Goal: Transaction & Acquisition: Purchase product/service

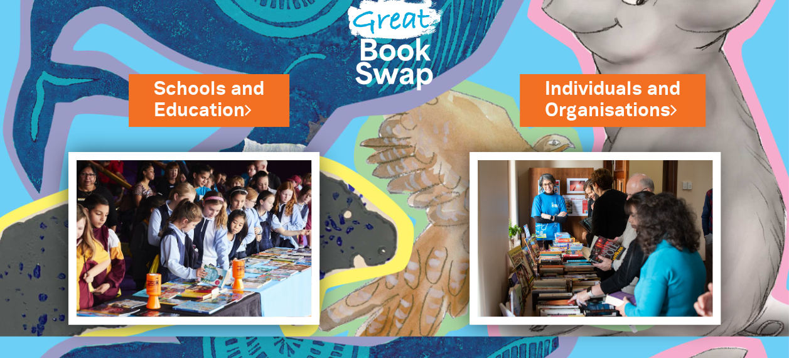
scroll to position [38, 0]
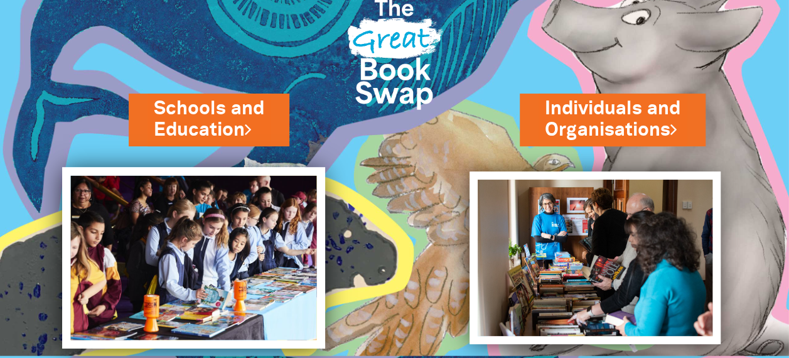
click at [257, 258] on img at bounding box center [193, 257] width 263 height 181
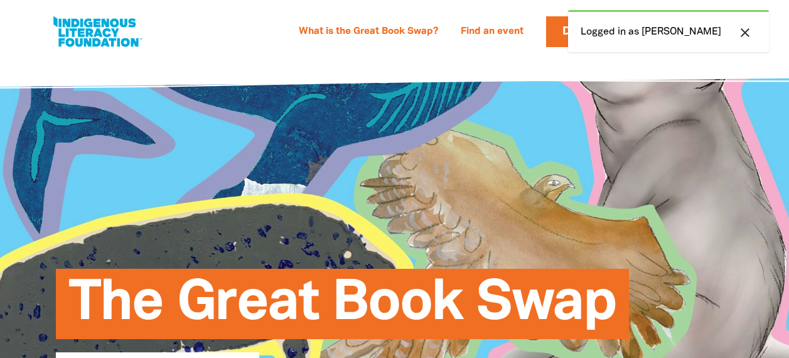
select select "primary-school"
click at [658, 56] on div "What is the Great Book Swap? Find an event Log In Sign Up Donate [PERSON_NAME] …" at bounding box center [394, 28] width 789 height 56
click at [741, 28] on icon "close" at bounding box center [744, 32] width 15 height 15
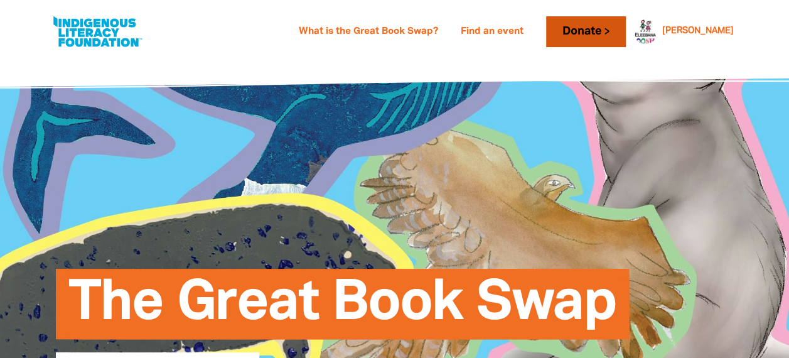
click at [625, 31] on link "Donate" at bounding box center [585, 31] width 79 height 31
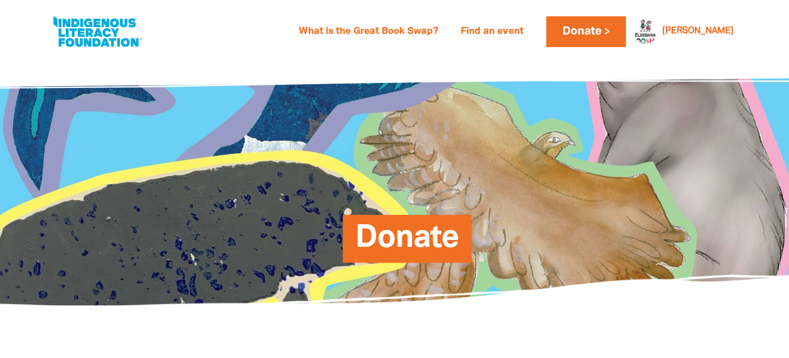
click at [158, 282] on div "Donate" at bounding box center [394, 180] width 753 height 248
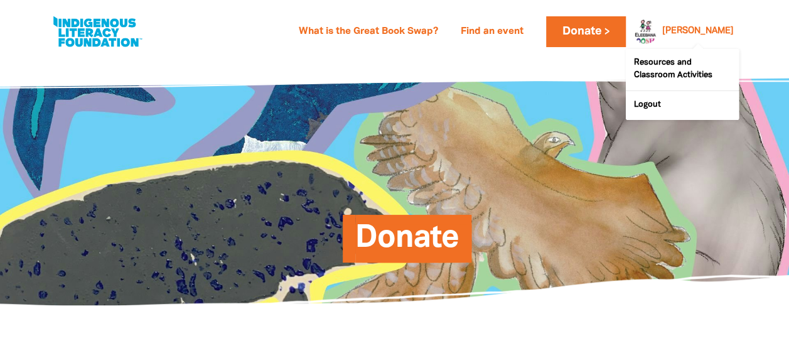
click at [657, 31] on div at bounding box center [642, 31] width 30 height 30
click at [729, 31] on link "[PERSON_NAME]" at bounding box center [698, 31] width 72 height 9
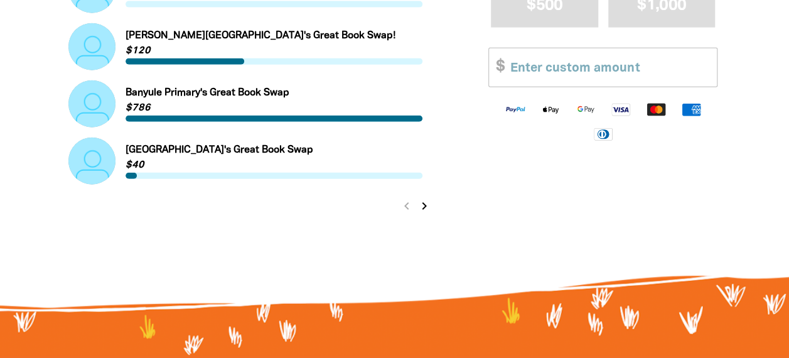
scroll to position [1469, 0]
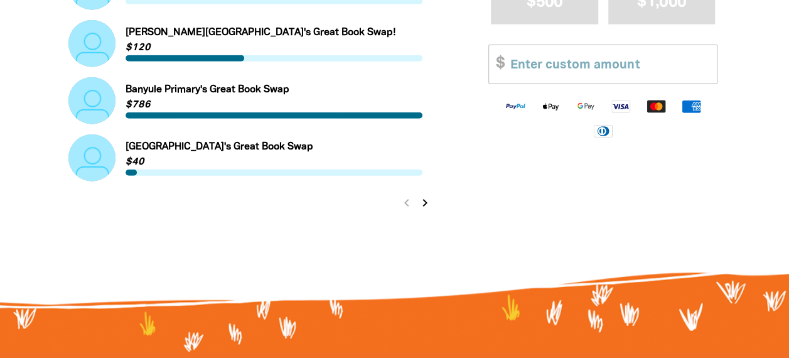
click at [423, 206] on icon "chevron_right" at bounding box center [424, 202] width 15 height 15
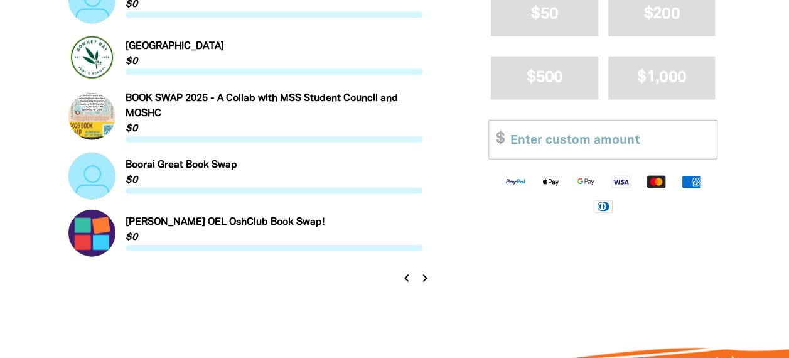
scroll to position [1417, 0]
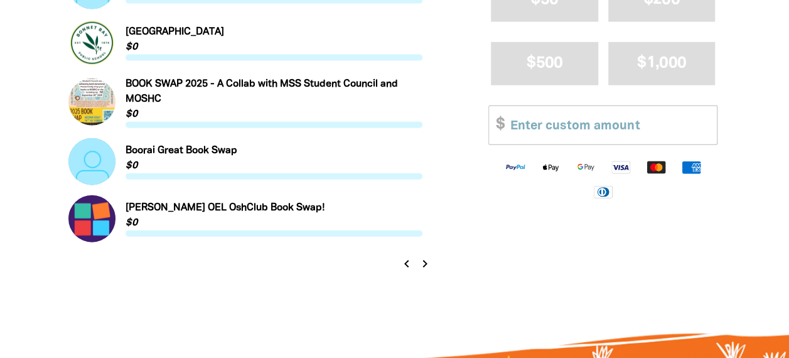
click at [425, 269] on icon "chevron_right" at bounding box center [424, 263] width 15 height 15
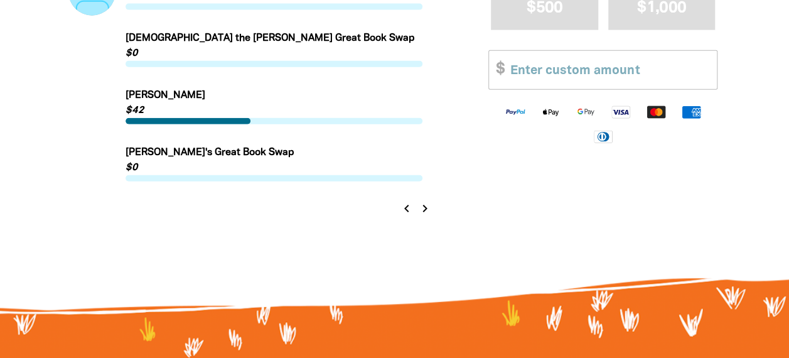
scroll to position [1462, 0]
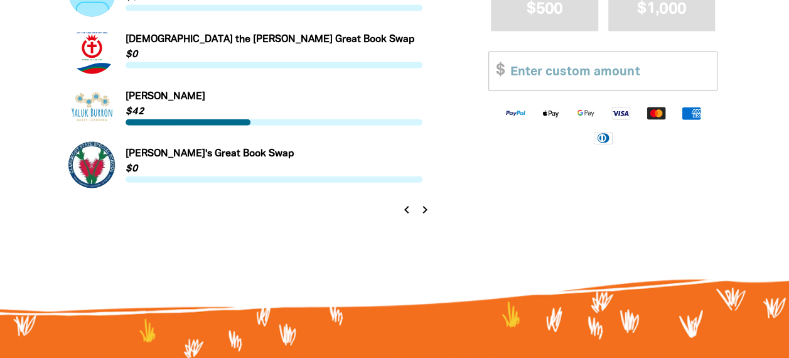
click at [429, 208] on icon "chevron_right" at bounding box center [424, 209] width 15 height 15
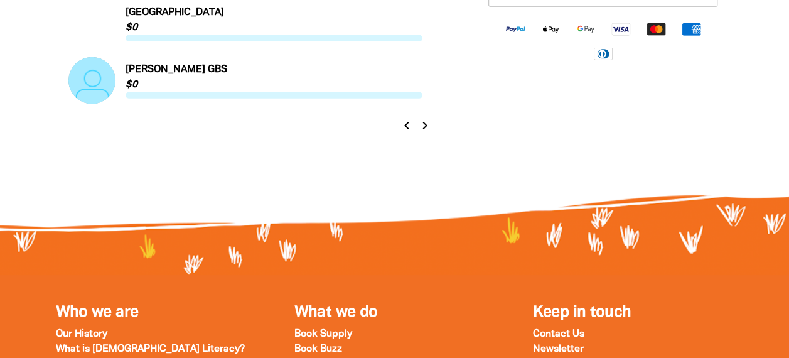
scroll to position [1543, 0]
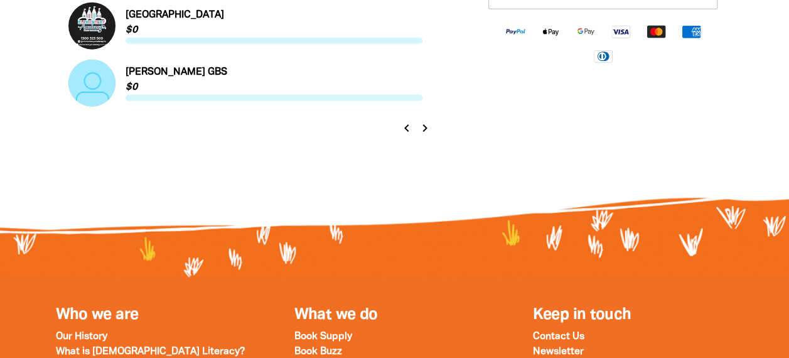
click at [432, 124] on icon "chevron_right" at bounding box center [424, 127] width 15 height 15
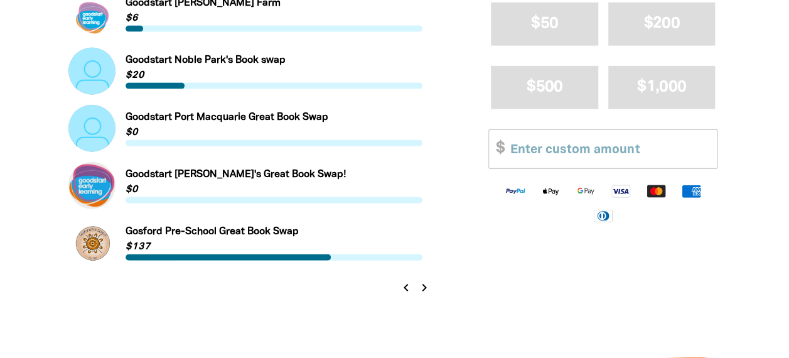
click at [408, 284] on icon "chevron_left" at bounding box center [405, 287] width 15 height 15
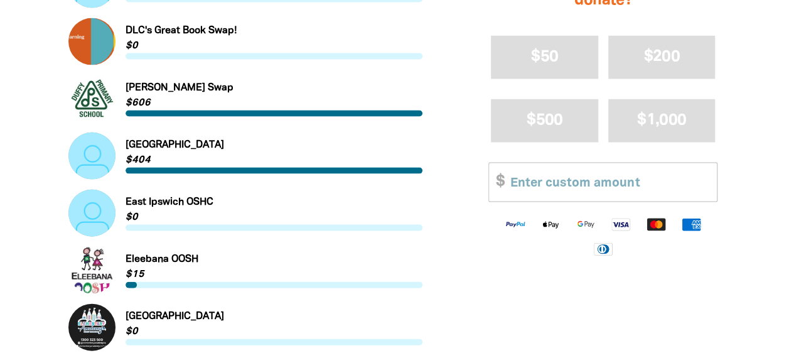
scroll to position [1253, 0]
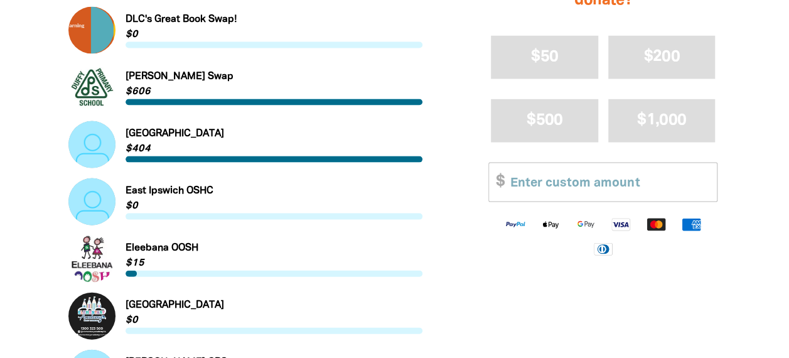
click at [182, 252] on link "Link to Eleebana OOSH" at bounding box center [245, 258] width 354 height 47
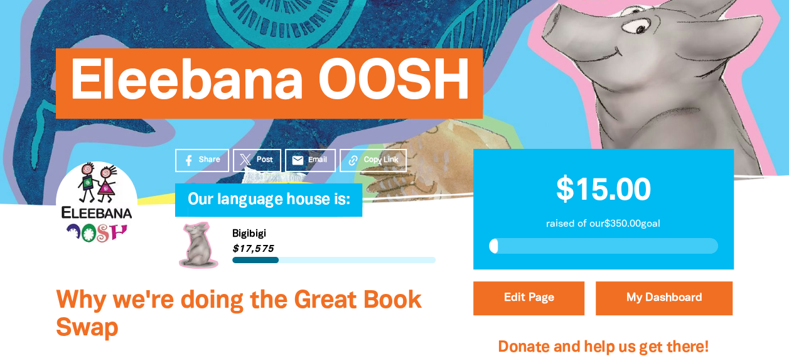
scroll to position [104, 0]
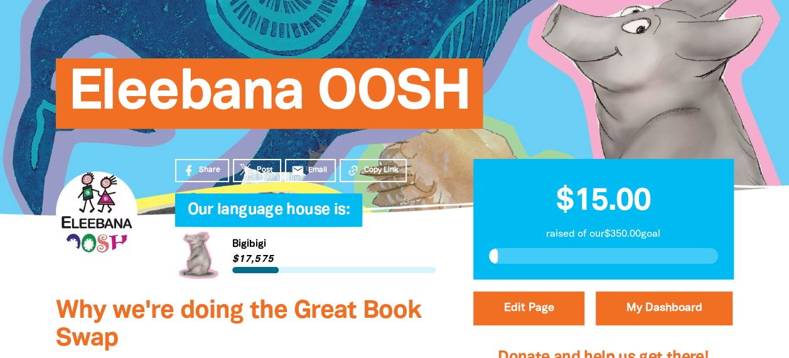
click at [257, 258] on link "Link to [GEOGRAPHIC_DATA]" at bounding box center [305, 254] width 260 height 47
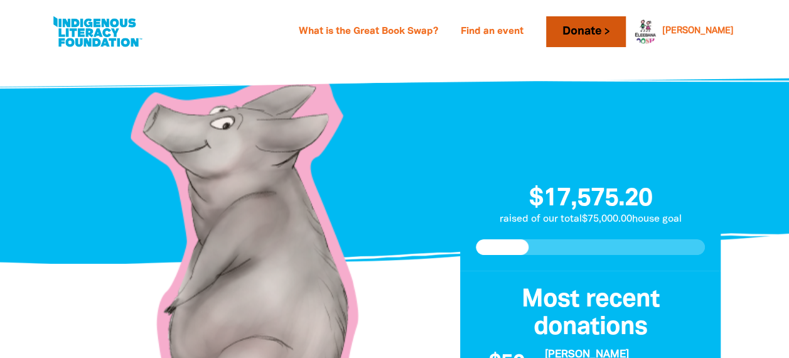
click at [622, 30] on link "Donate" at bounding box center [585, 31] width 79 height 31
